Goal: Find specific page/section: Find specific page/section

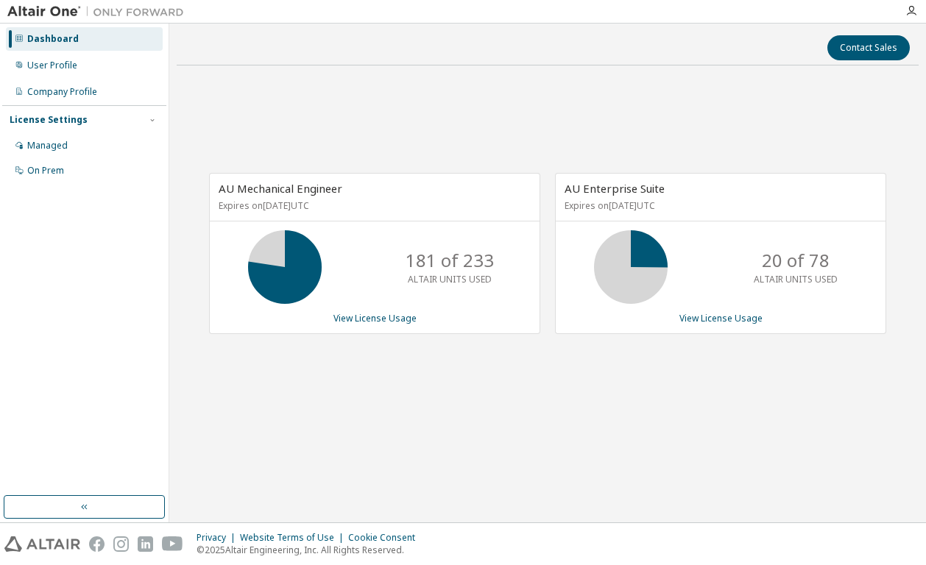
click at [565, 405] on div "AU Mechanical Engineer Expires on [DATE] UTC 181 of 233 ALTAIR UNITS USED View …" at bounding box center [548, 260] width 742 height 367
